Goal: Task Accomplishment & Management: Use online tool/utility

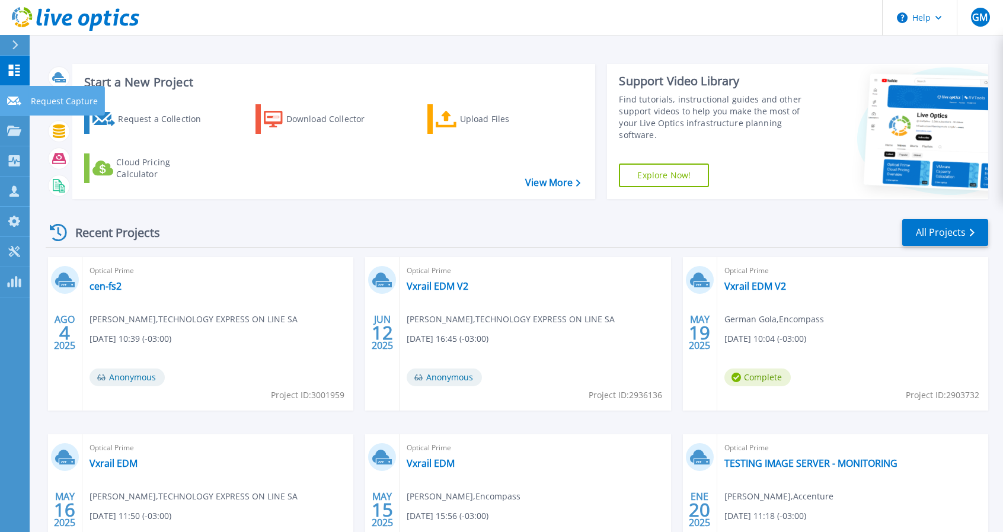
click at [11, 101] on icon at bounding box center [14, 101] width 14 height 9
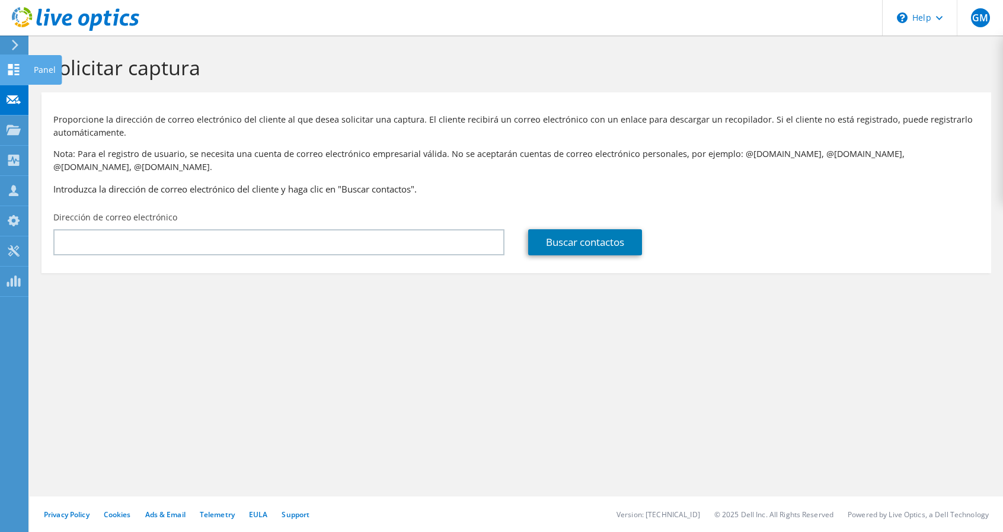
click at [7, 71] on icon at bounding box center [14, 69] width 14 height 11
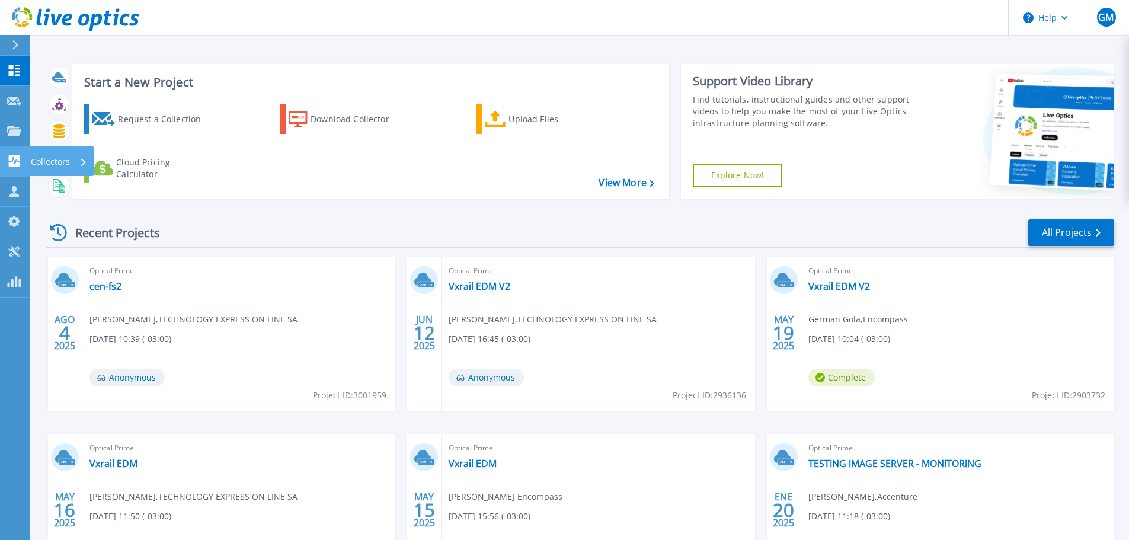
click at [17, 160] on icon at bounding box center [14, 160] width 14 height 11
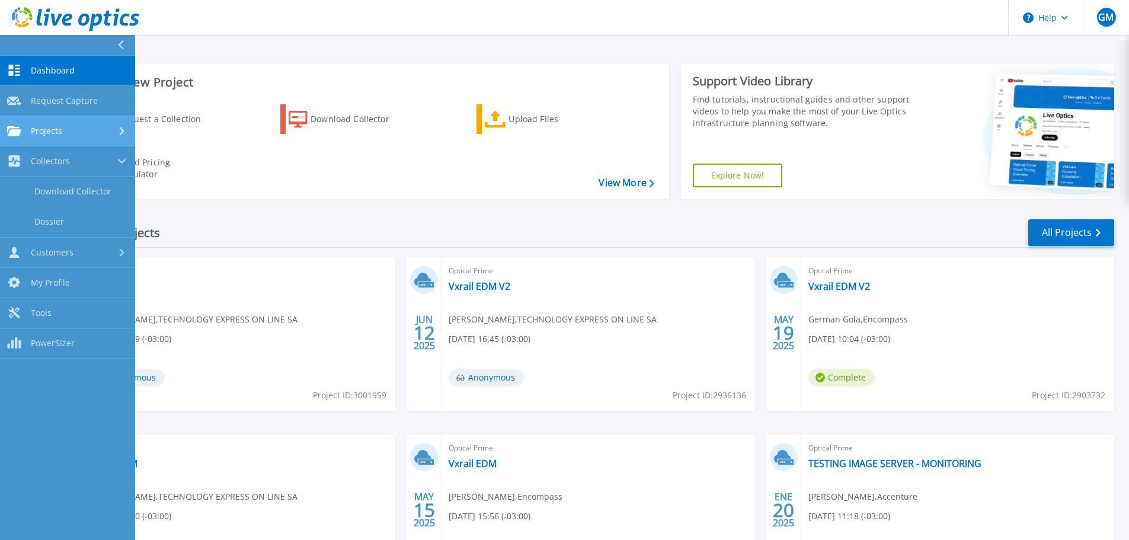
click at [78, 132] on div "Projects" at bounding box center [67, 131] width 121 height 11
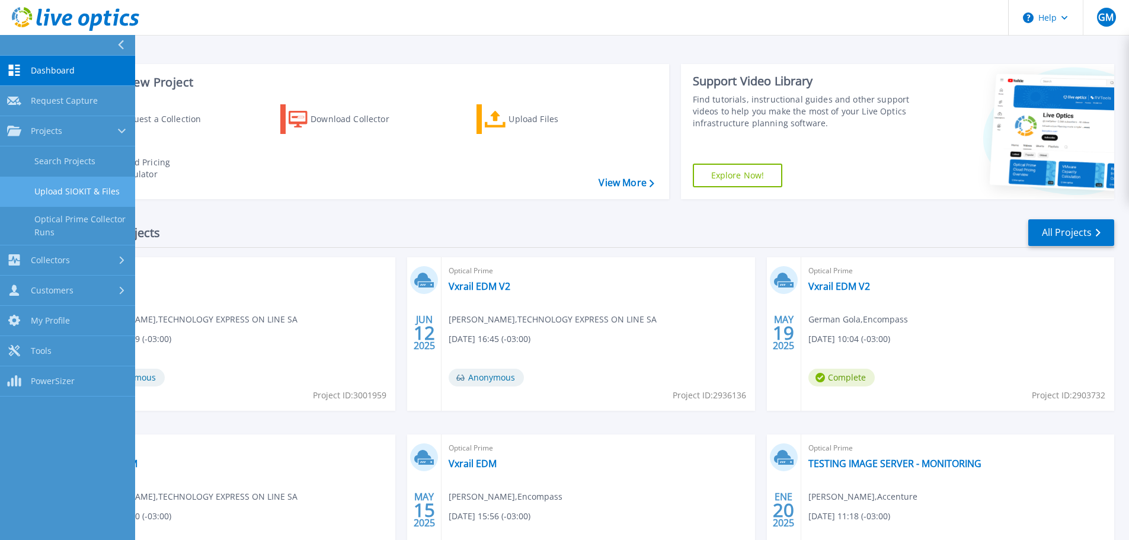
click at [91, 196] on link "Upload SIOKIT & Files" at bounding box center [67, 192] width 135 height 30
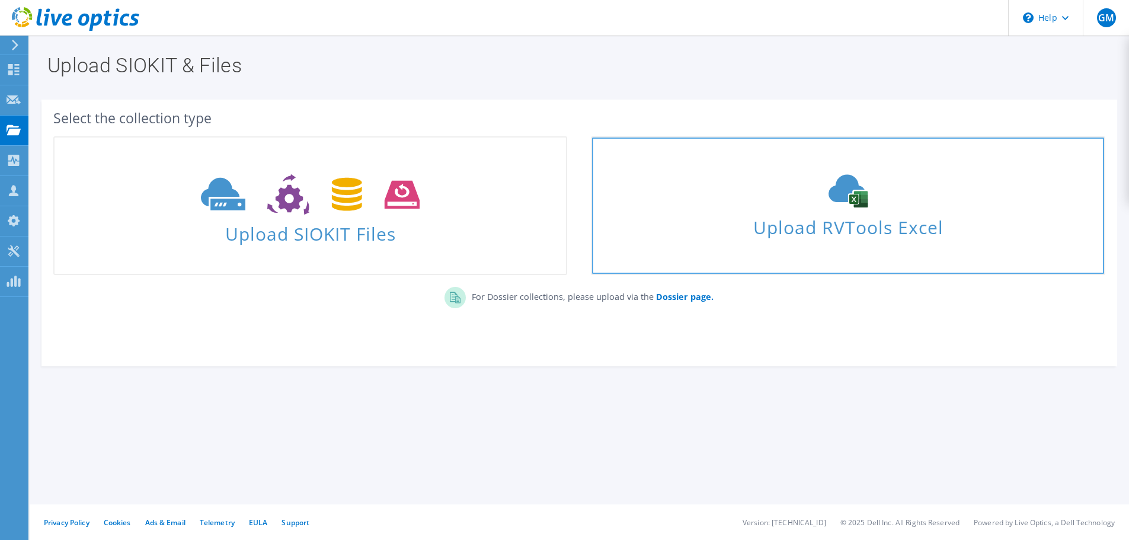
click at [861, 216] on span "Upload RVTools Excel" at bounding box center [848, 224] width 512 height 25
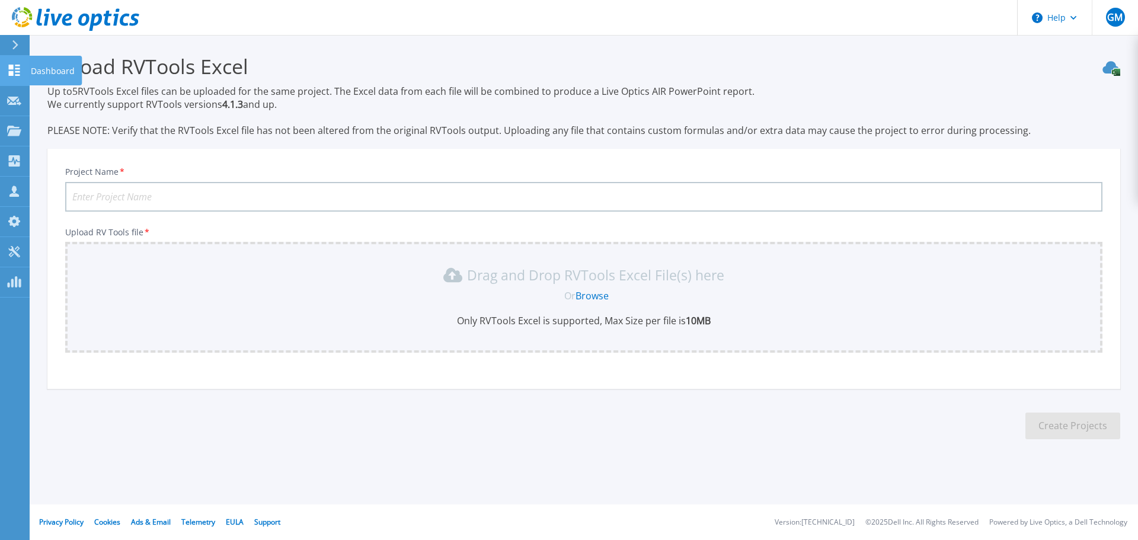
click at [15, 75] on icon at bounding box center [14, 70] width 14 height 11
